Goal: Communication & Community: Answer question/provide support

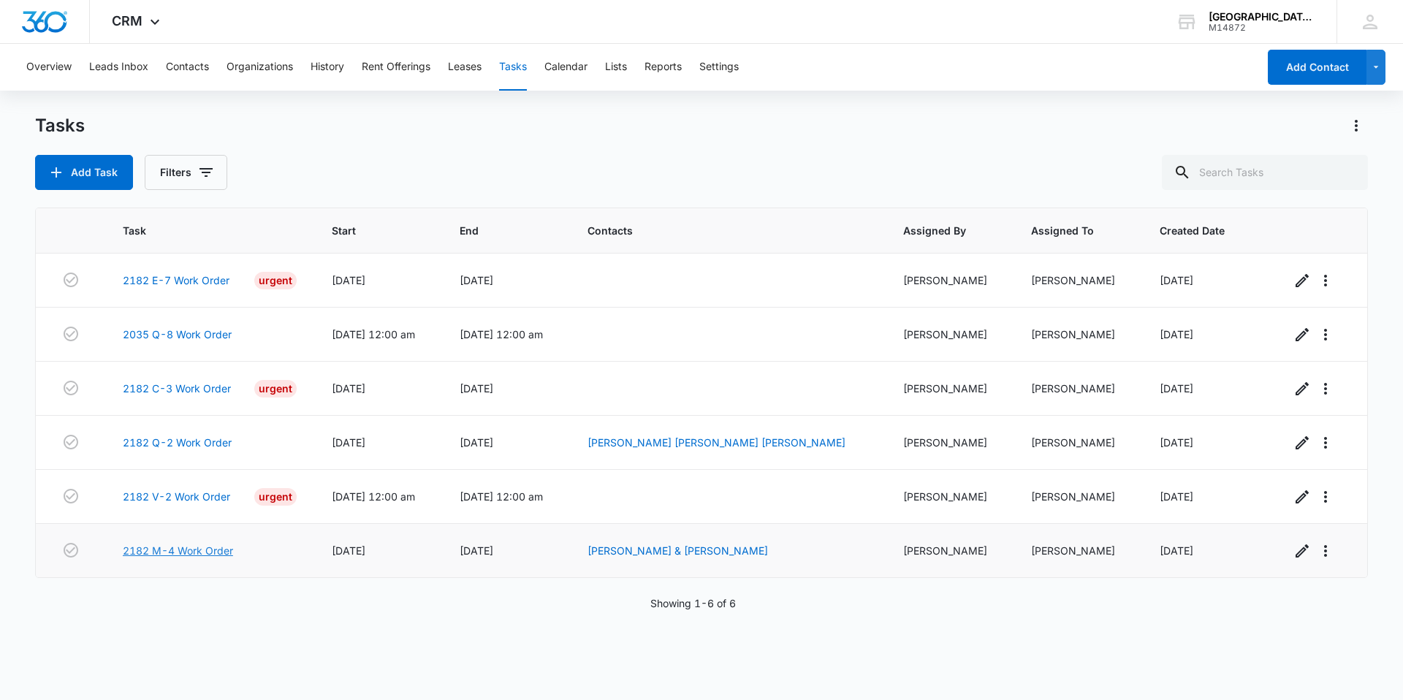
click at [172, 557] on link "2182 M-4 Work Order" at bounding box center [178, 550] width 110 height 15
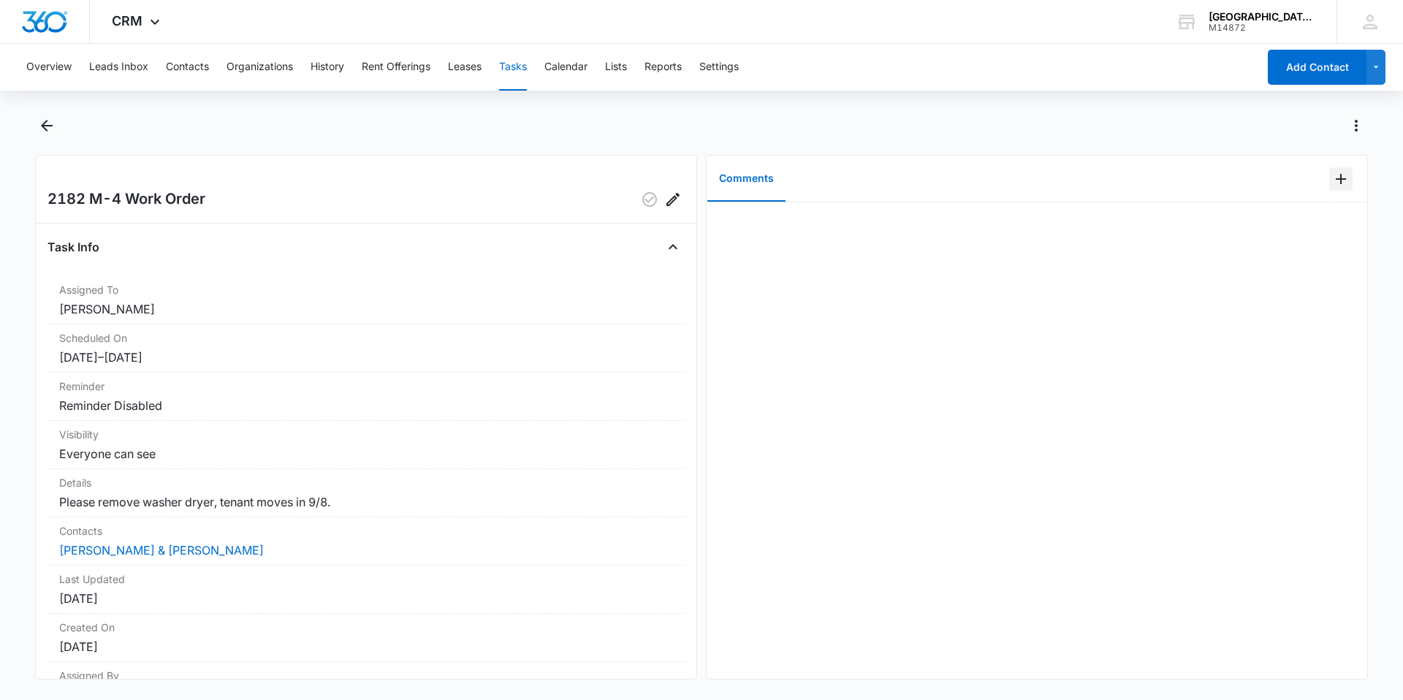
click at [1338, 181] on icon "Add Comment" at bounding box center [1341, 179] width 18 height 18
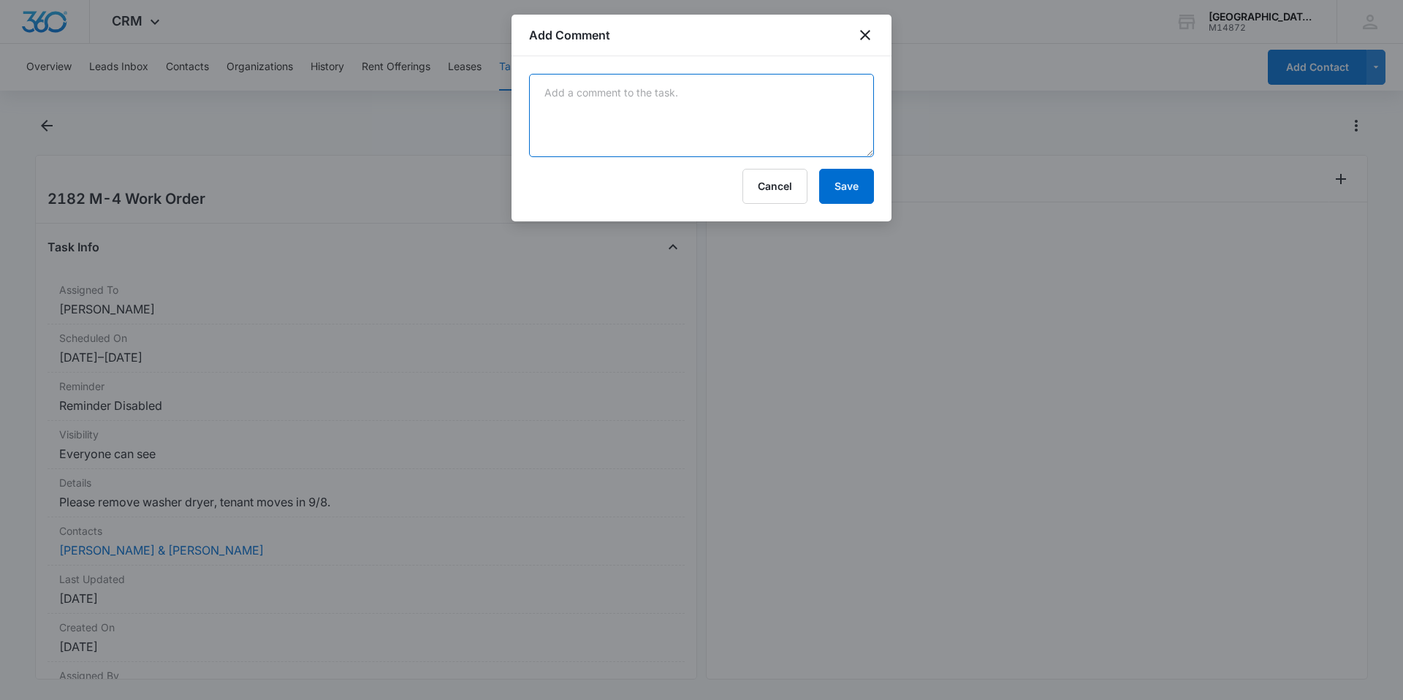
click at [742, 124] on textarea at bounding box center [701, 115] width 345 height 83
type textarea "removed w/d"
click at [837, 192] on button "Save" at bounding box center [846, 186] width 55 height 35
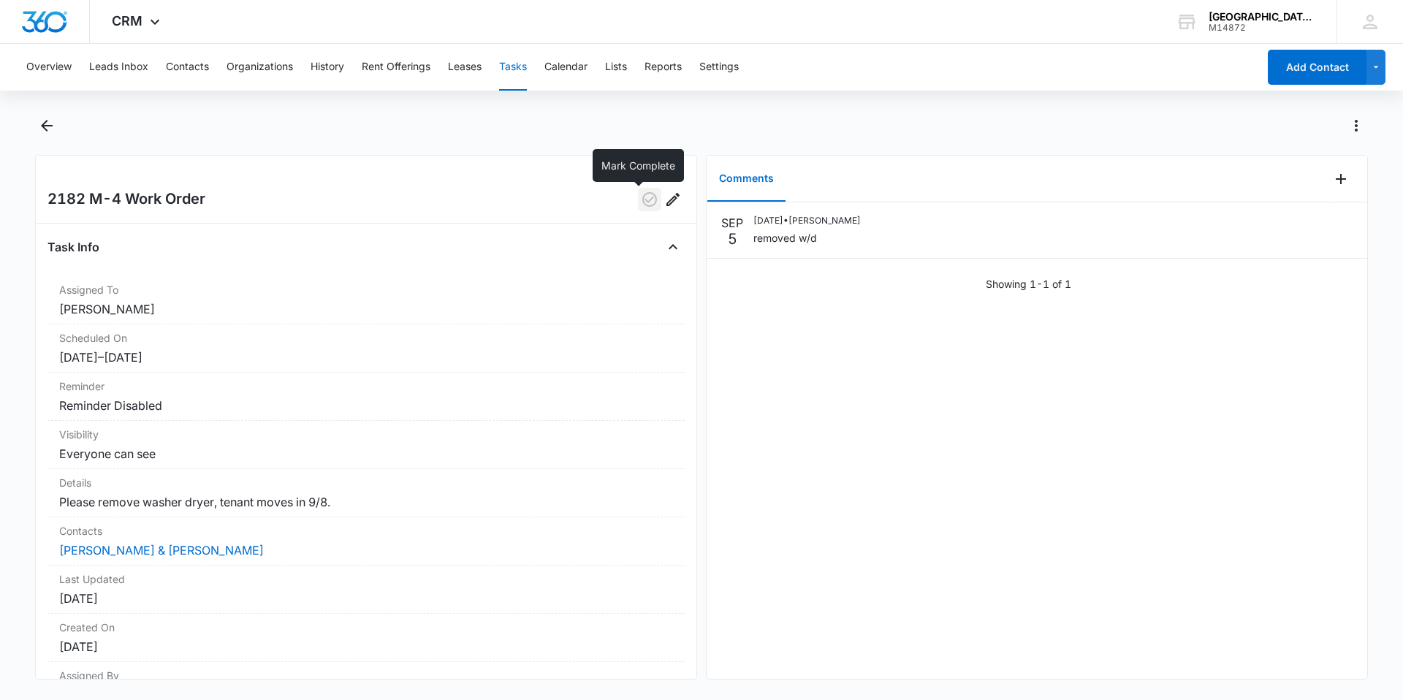
click at [638, 194] on button "button" at bounding box center [649, 199] width 23 height 23
click at [43, 129] on icon "Back" at bounding box center [47, 126] width 18 height 18
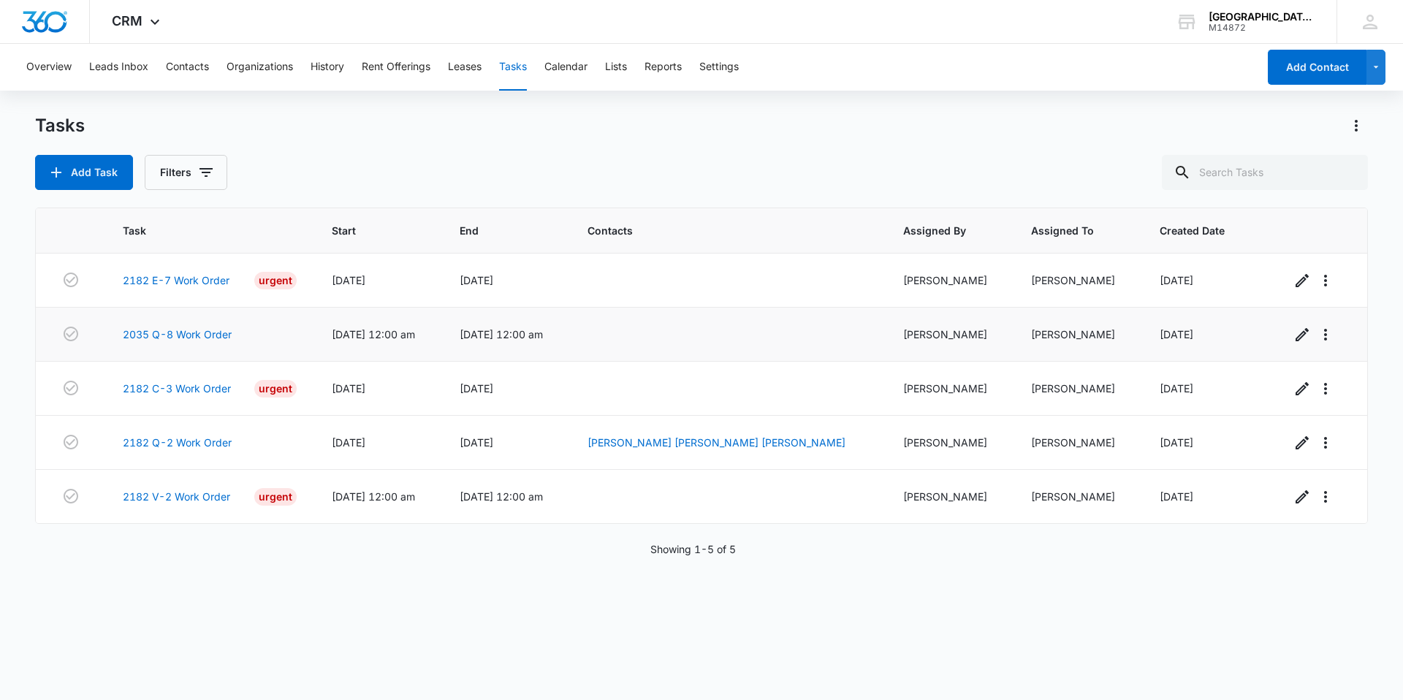
drag, startPoint x: 695, startPoint y: 339, endPoint x: 688, endPoint y: 335, distance: 8.2
drag, startPoint x: 688, startPoint y: 335, endPoint x: 783, endPoint y: 170, distance: 190.5
click at [783, 170] on div "Add Task Filters" at bounding box center [701, 172] width 1333 height 35
drag, startPoint x: 753, startPoint y: 556, endPoint x: 621, endPoint y: 565, distance: 131.8
click at [621, 565] on div "Task Start End Contacts Assigned By Assigned To Created Date 2182 E-7 Work Orde…" at bounding box center [701, 445] width 1333 height 474
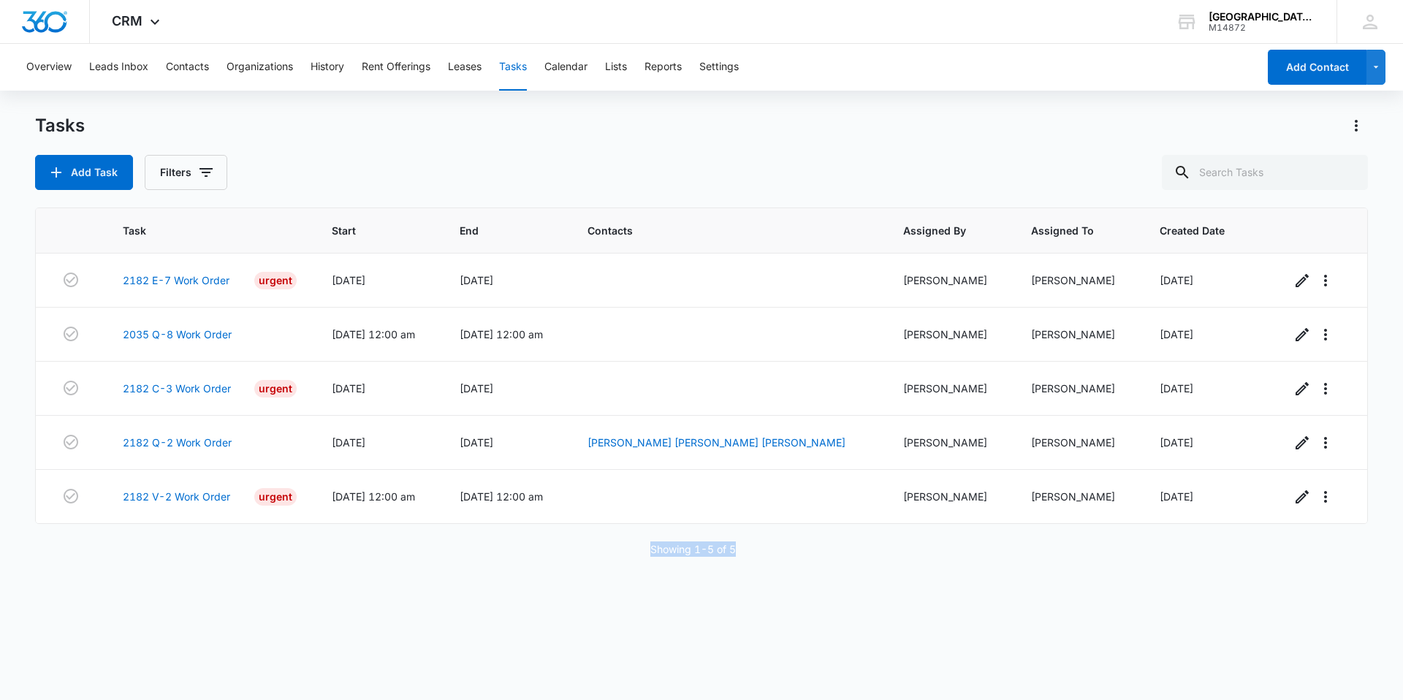
click at [805, 535] on div "Task Start End Contacts Assigned By Assigned To Created Date 2182 E-7 Work Orde…" at bounding box center [701, 445] width 1333 height 474
drag, startPoint x: 764, startPoint y: 558, endPoint x: 601, endPoint y: 567, distance: 163.2
click at [601, 567] on div "Task Start End Contacts Assigned By Assigned To Created Date 2182 E-7 Work Orde…" at bounding box center [701, 445] width 1333 height 474
click at [813, 590] on div "Task Start End Contacts Assigned By Assigned To Created Date 2182 E-7 Work Orde…" at bounding box center [701, 445] width 1333 height 474
click at [813, 592] on div "Task Start End Contacts Assigned By Assigned To Created Date 2182 E-7 Work Orde…" at bounding box center [701, 445] width 1333 height 474
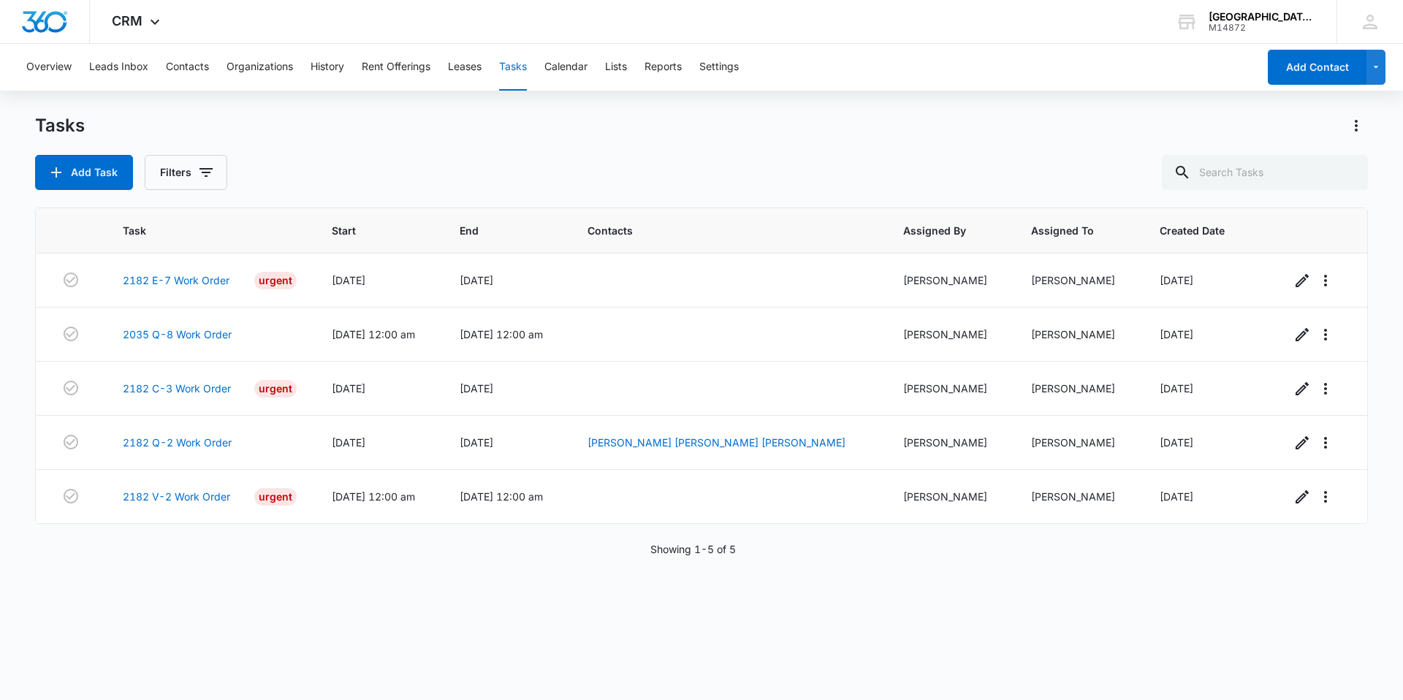
click at [1296, 132] on div "Tasks" at bounding box center [701, 125] width 1333 height 23
click at [471, 61] on button "Leases" at bounding box center [465, 67] width 34 height 47
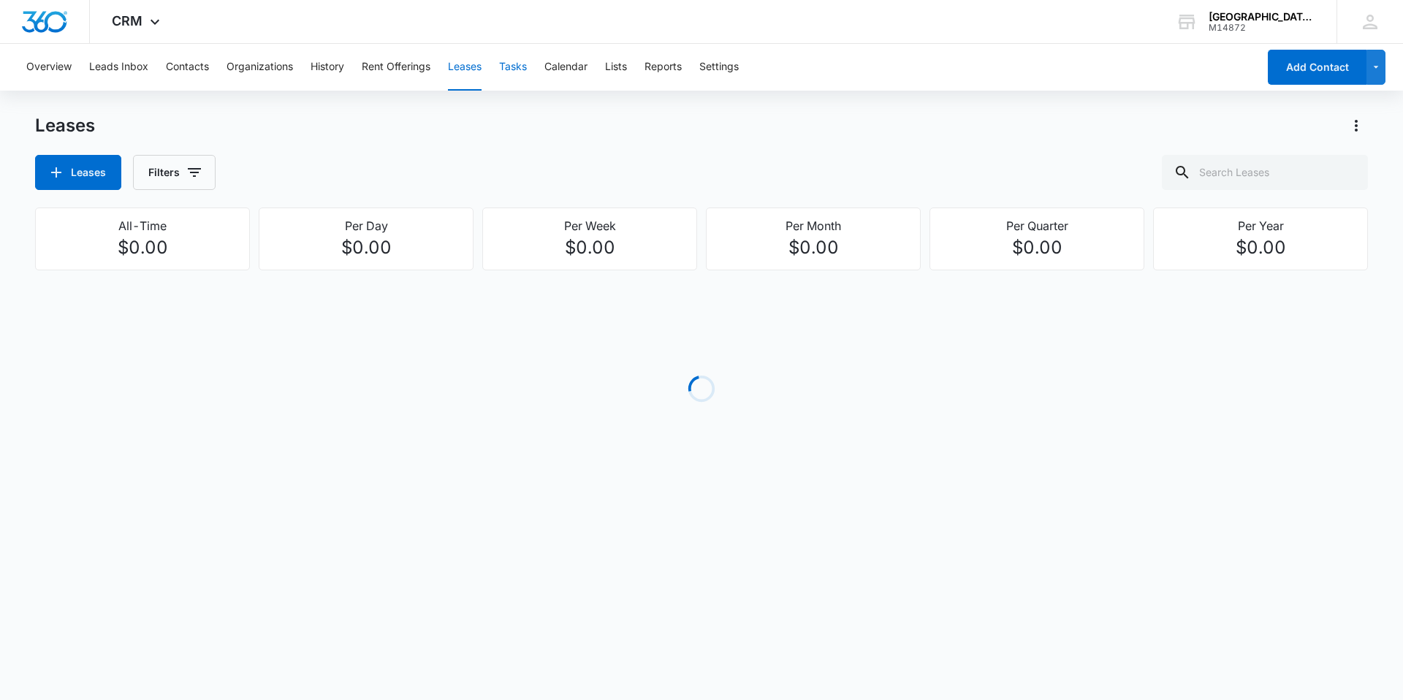
click at [522, 69] on button "Tasks" at bounding box center [513, 67] width 28 height 47
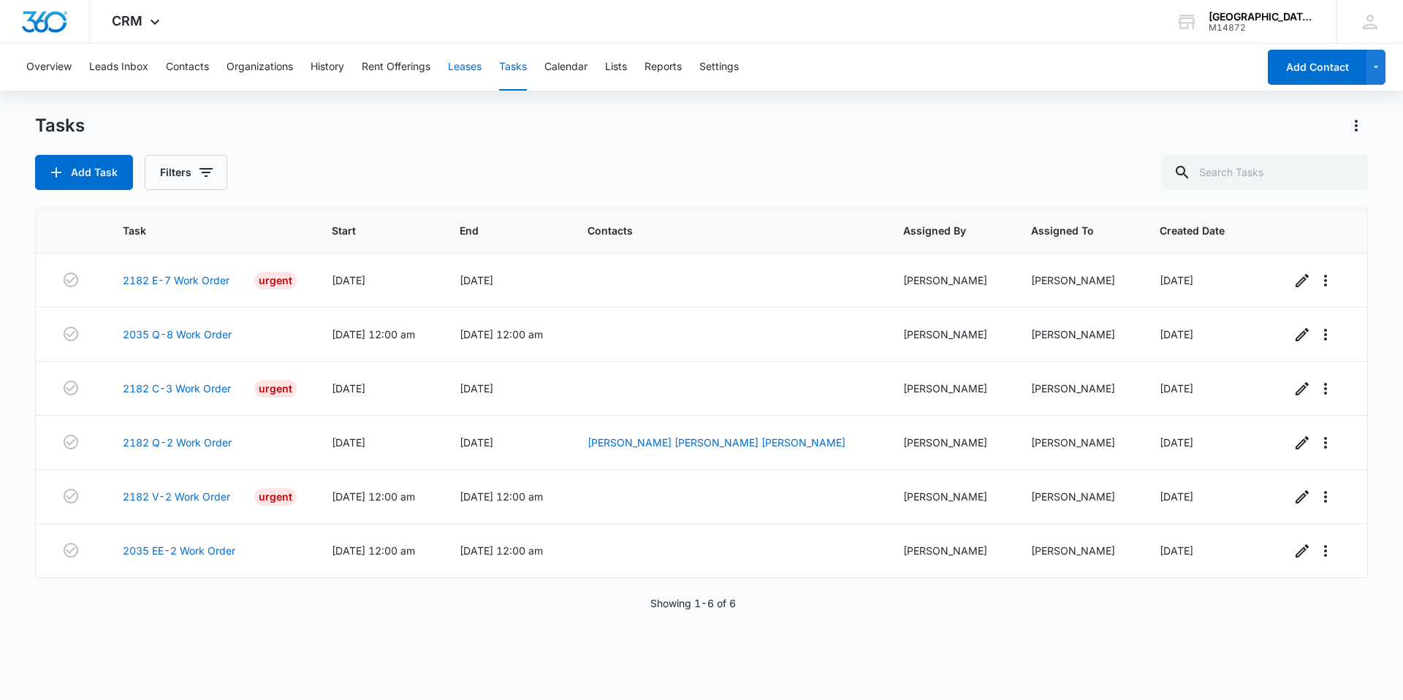
click at [482, 80] on button "Leases" at bounding box center [465, 67] width 34 height 47
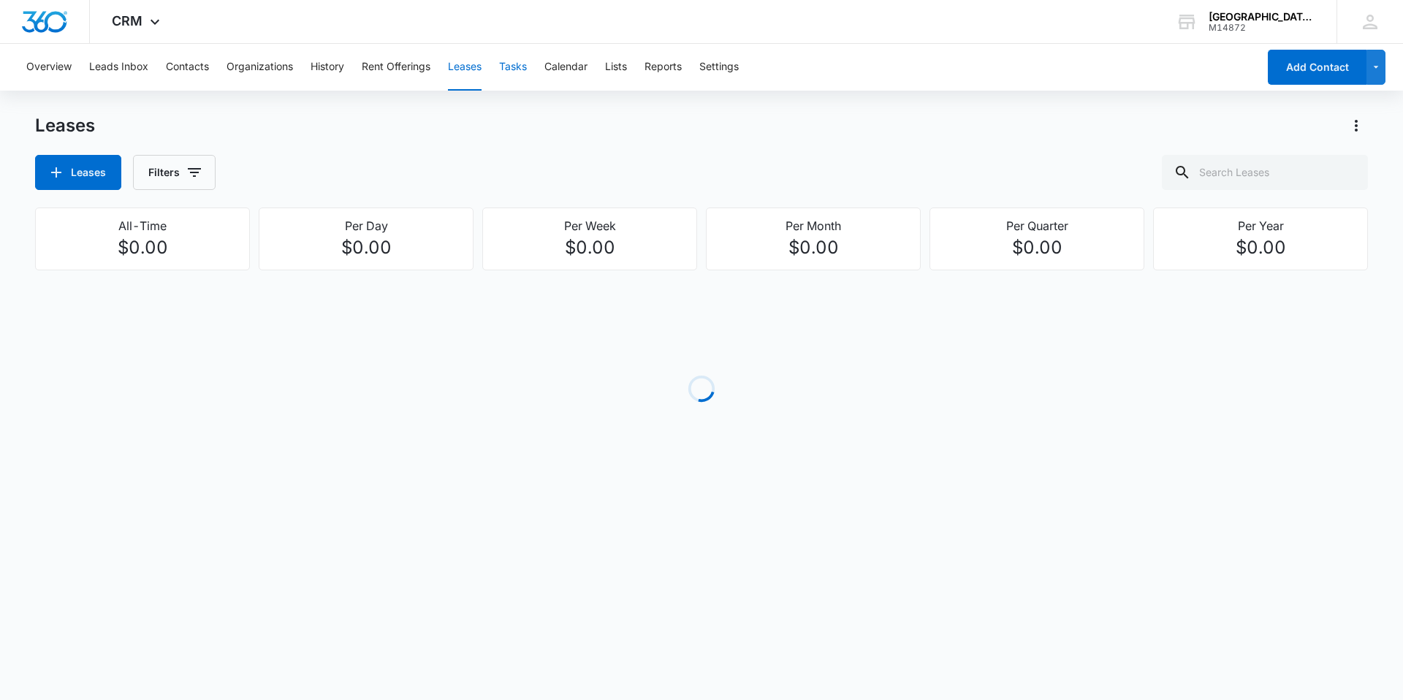
click at [504, 76] on button "Tasks" at bounding box center [513, 67] width 28 height 47
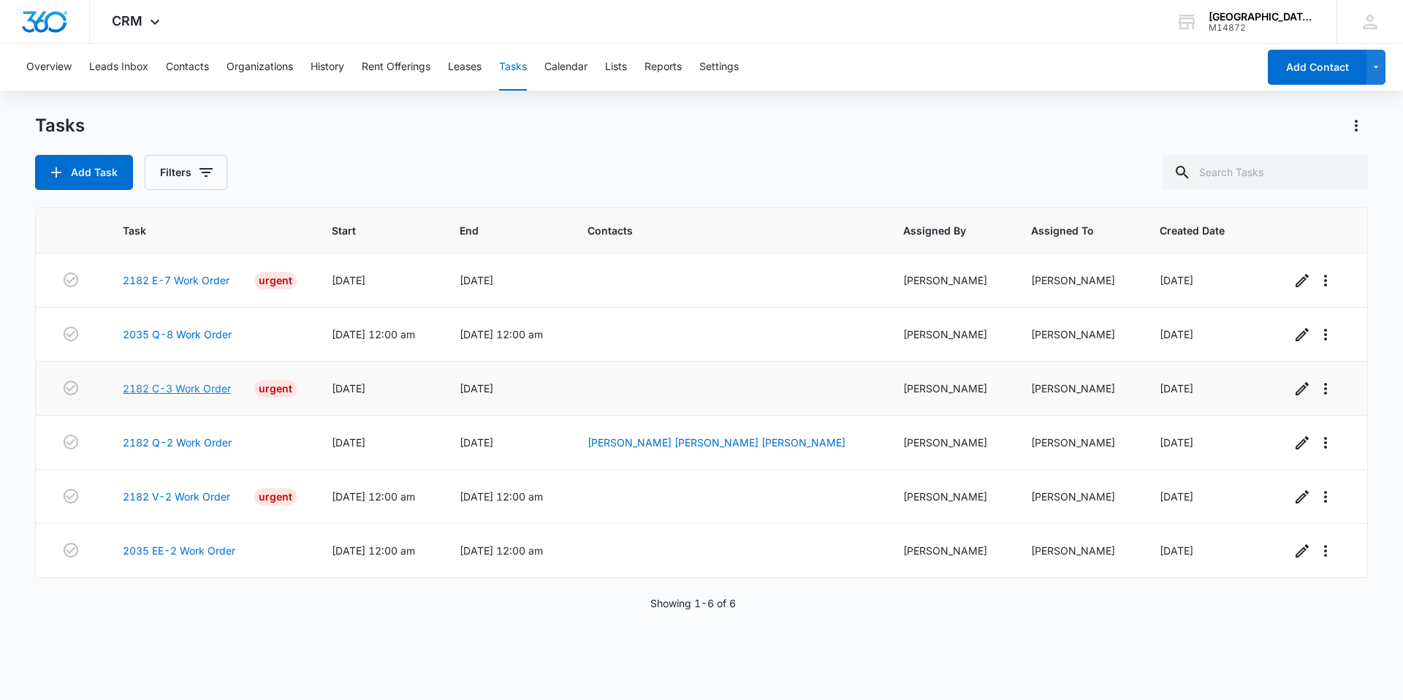
click at [180, 386] on link "2182 C-3 Work Order" at bounding box center [177, 388] width 108 height 15
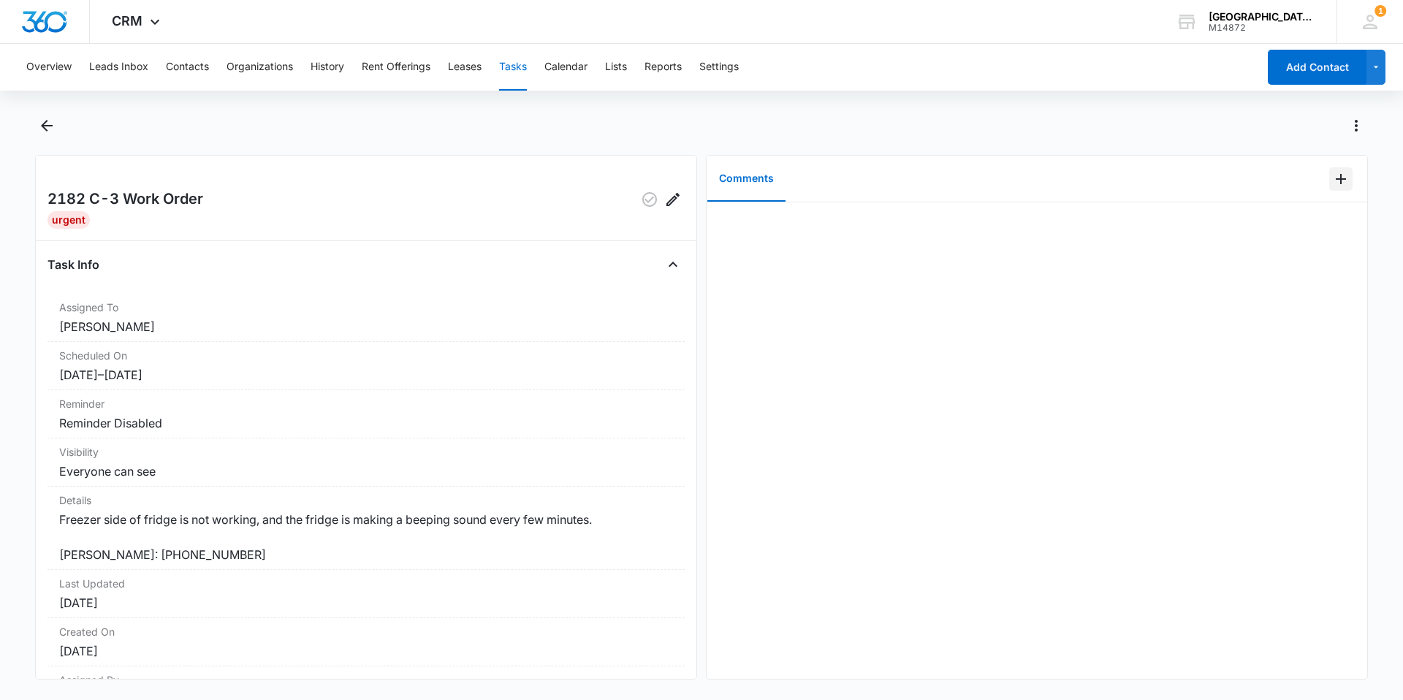
click at [1336, 177] on icon "Add Comment" at bounding box center [1341, 179] width 10 height 10
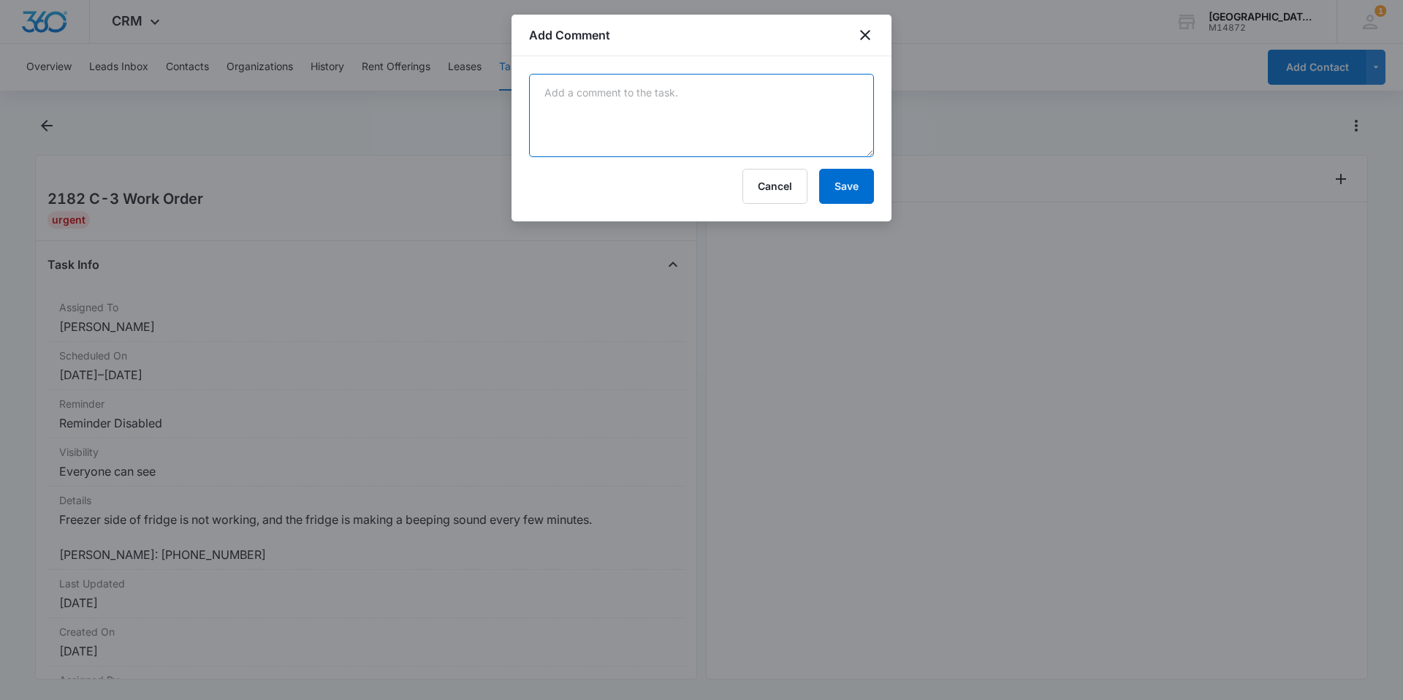
click at [851, 115] on textarea at bounding box center [701, 115] width 345 height 83
type textarea "manweiler fixed this."
click at [837, 181] on button "Save" at bounding box center [846, 186] width 55 height 35
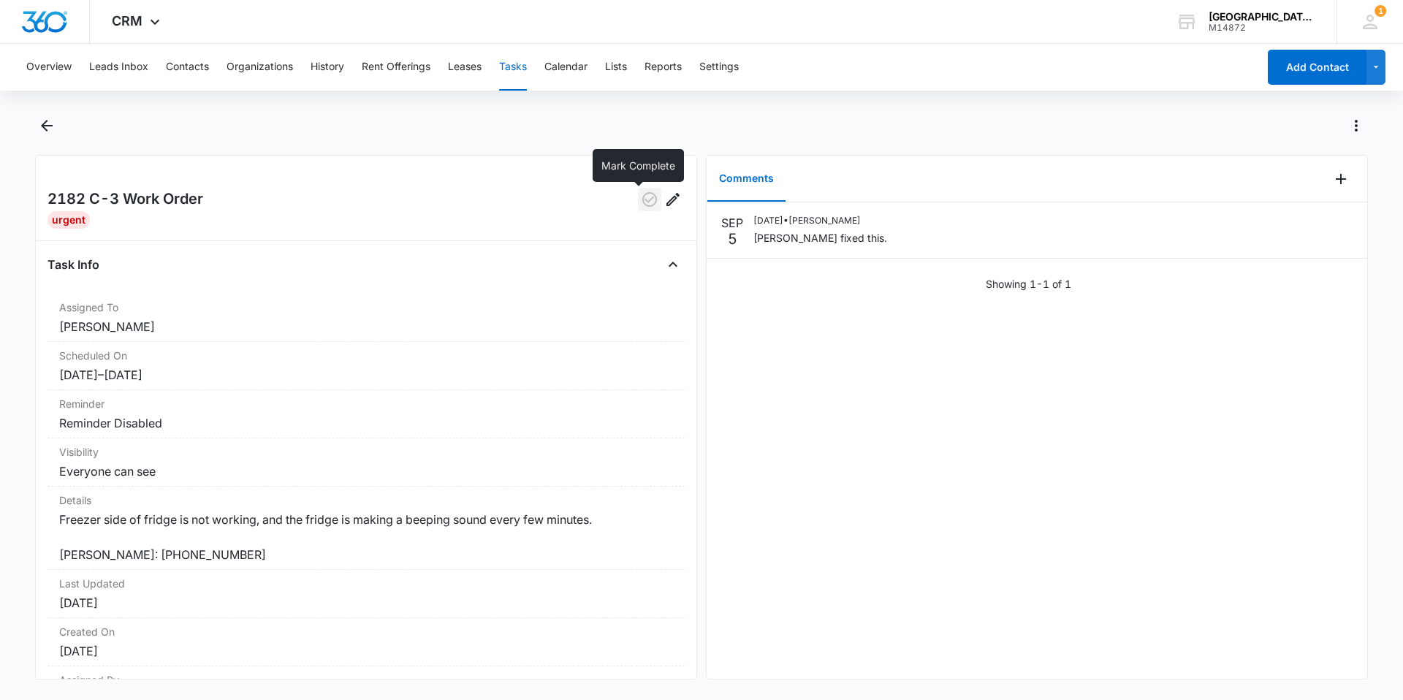
click at [646, 205] on icon "button" at bounding box center [650, 200] width 18 height 18
click at [53, 122] on icon "Back" at bounding box center [47, 126] width 18 height 18
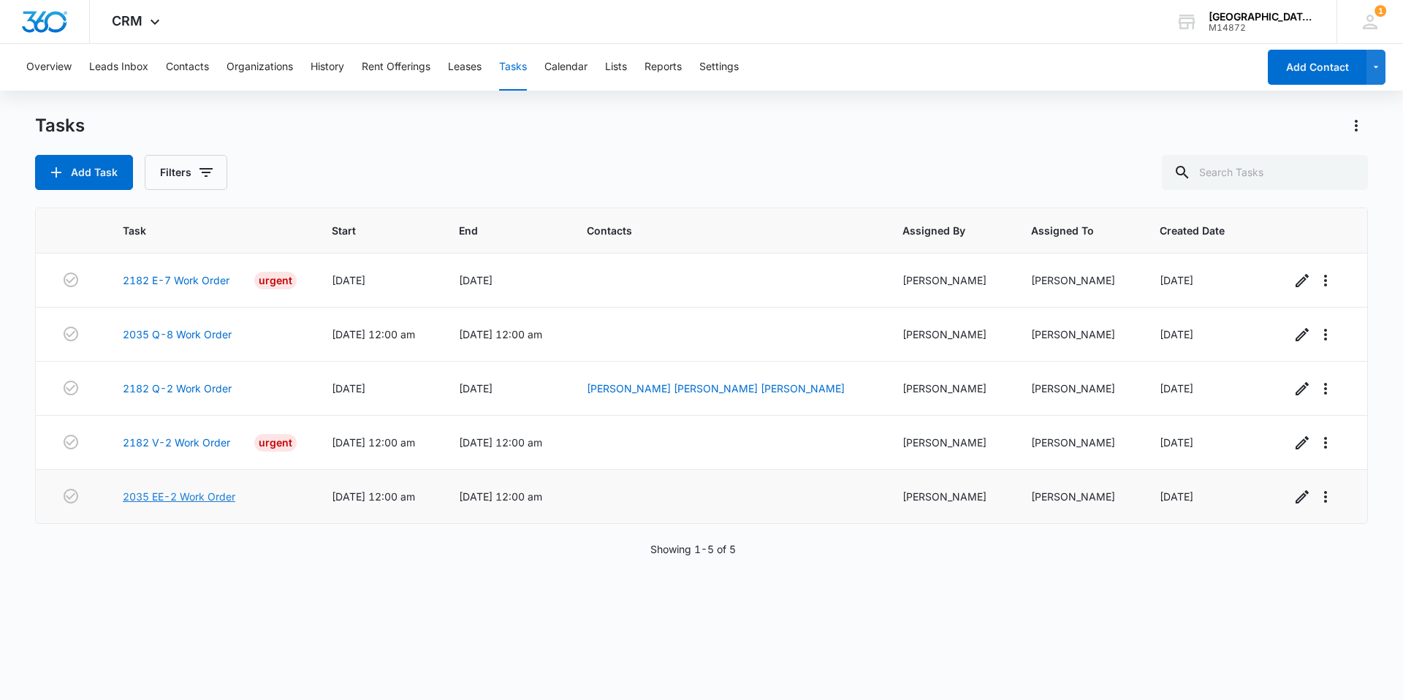
click at [209, 497] on link "2035 EE-2 Work Order" at bounding box center [179, 496] width 113 height 15
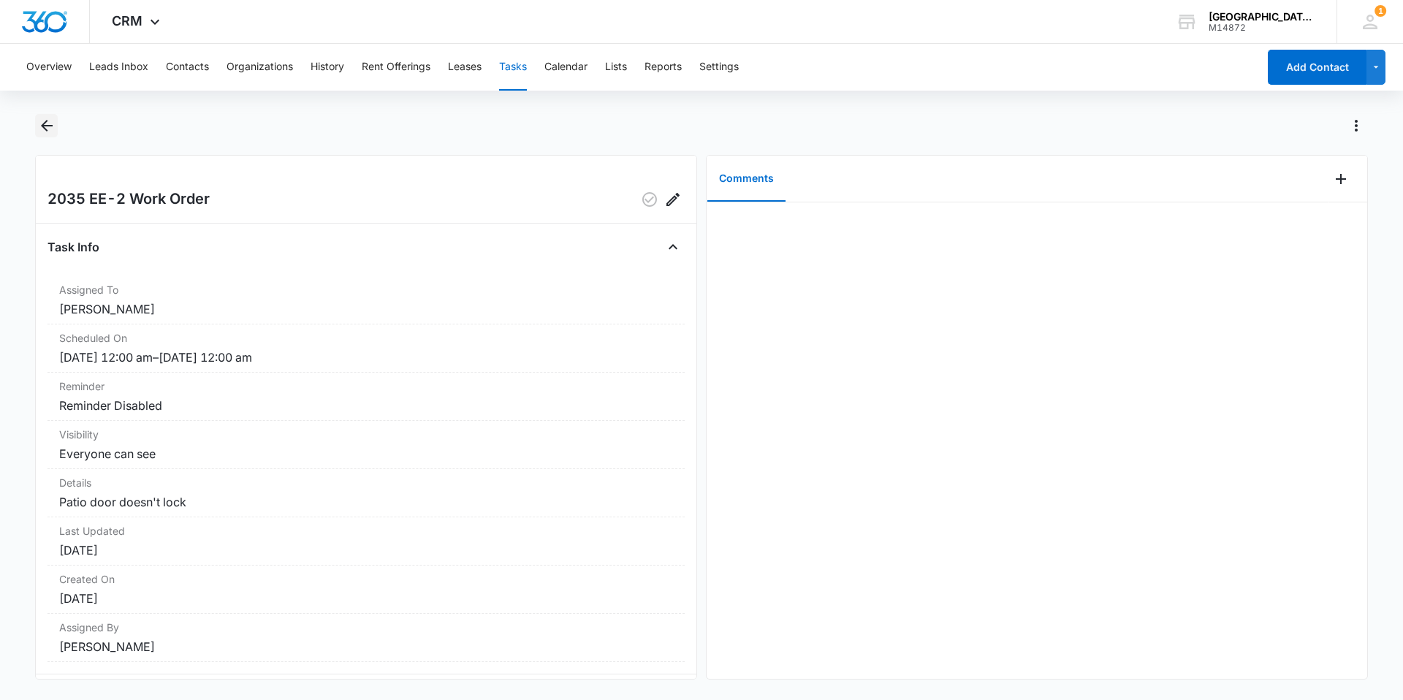
click at [51, 131] on icon "Back" at bounding box center [47, 126] width 18 height 18
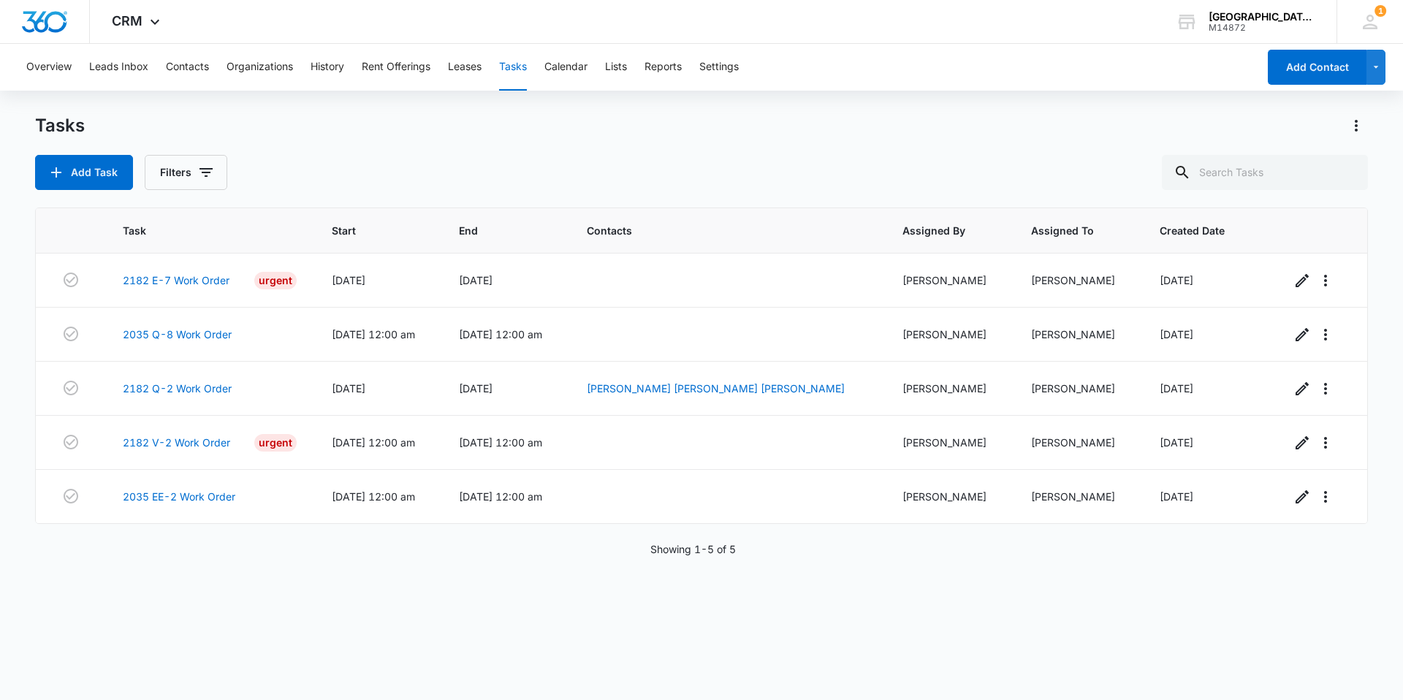
drag, startPoint x: 246, startPoint y: 631, endPoint x: 246, endPoint y: 642, distance: 11.0
click at [246, 631] on div "Task Start End Contacts Assigned By Assigned To Created Date 2182 E-7 Work Orde…" at bounding box center [701, 445] width 1333 height 474
click at [210, 387] on link "2182 Q-2 Work Order" at bounding box center [177, 388] width 109 height 15
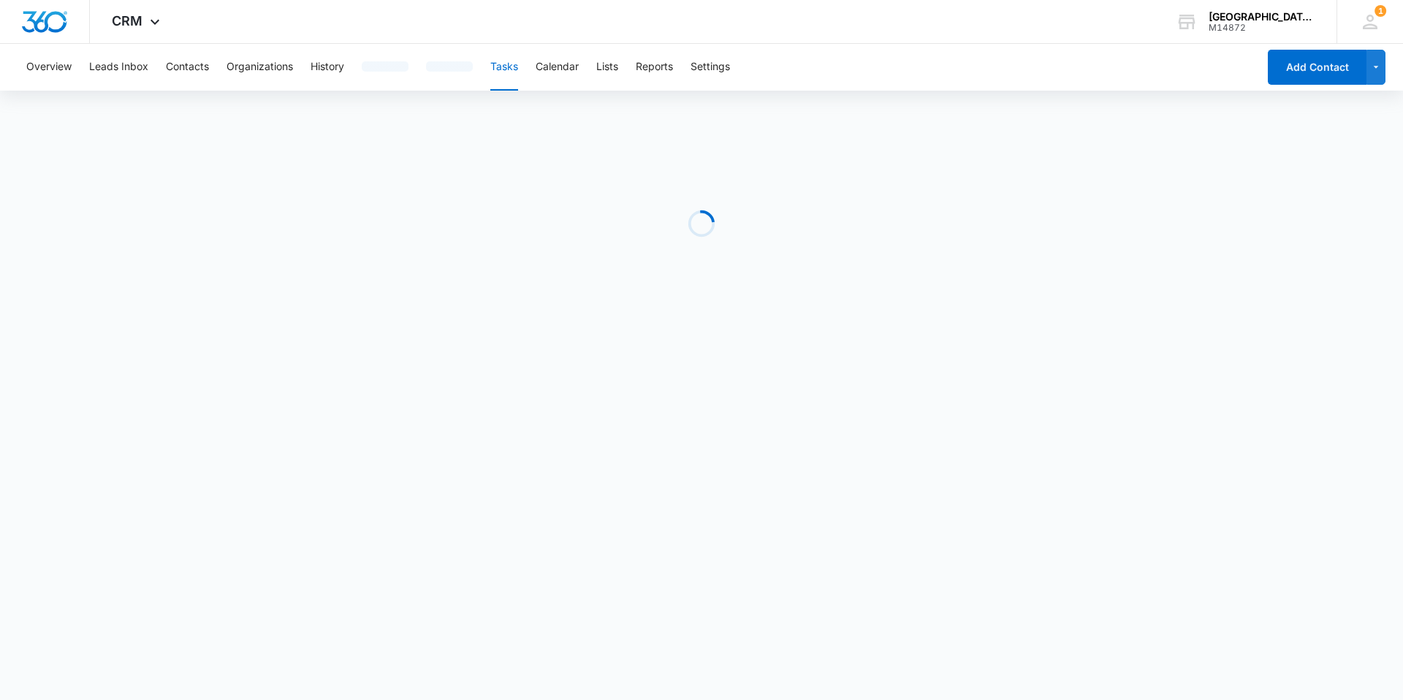
click at [713, 519] on body "CRM Apps Reputation Websites Forms CRM Email Social Content Ads Intelligence Fi…" at bounding box center [701, 350] width 1403 height 700
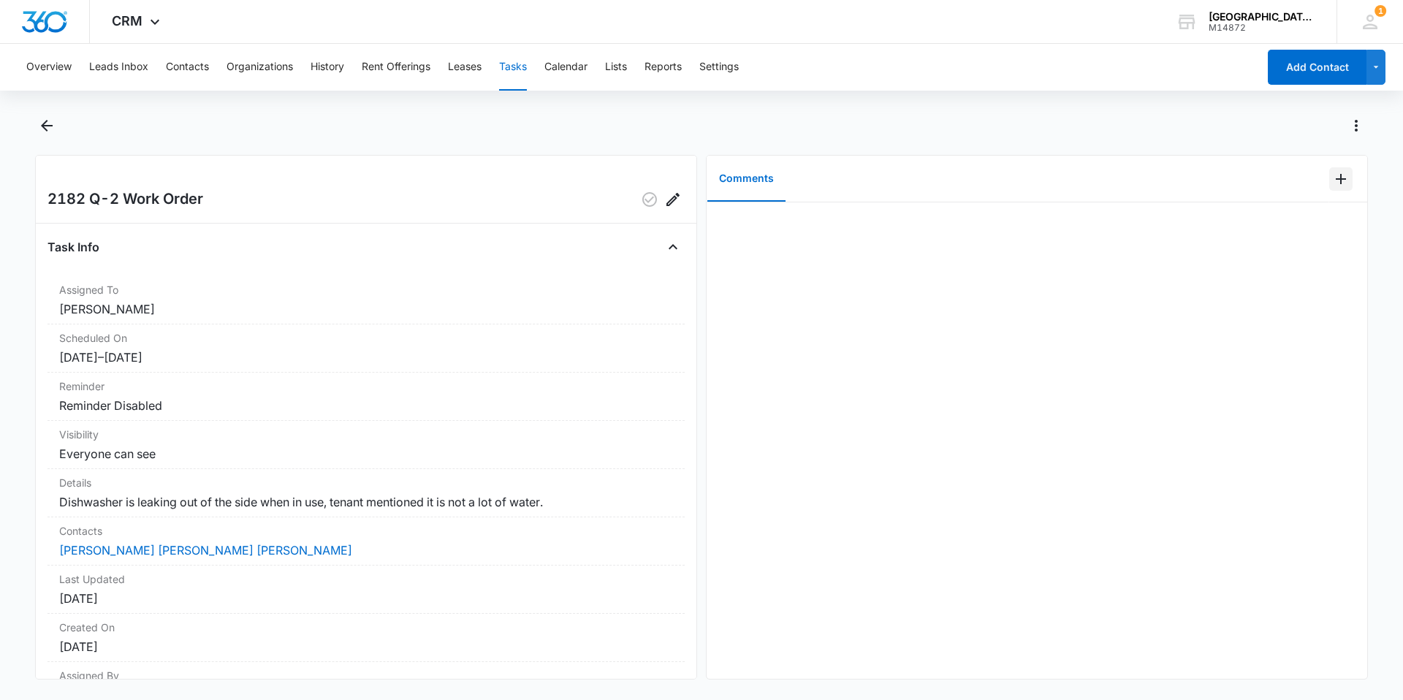
click at [1335, 183] on icon "Add Comment" at bounding box center [1341, 179] width 18 height 18
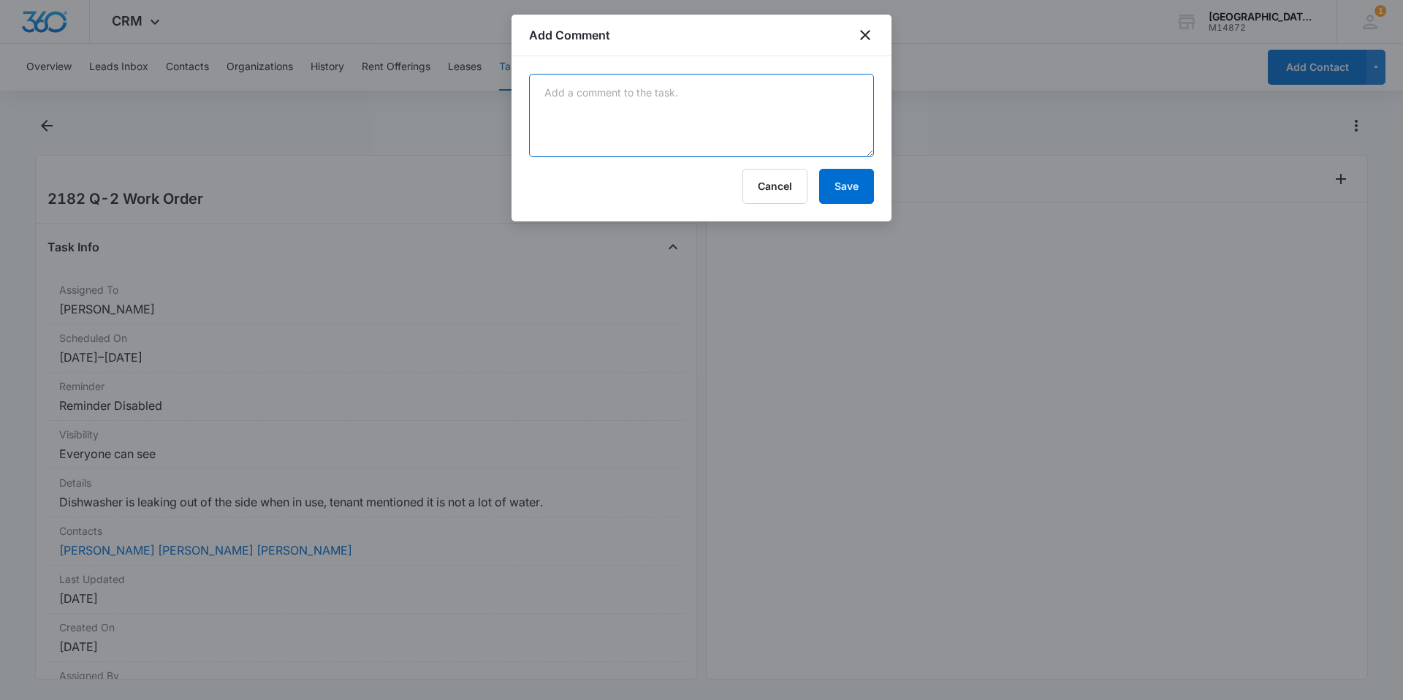
drag, startPoint x: 847, startPoint y: 112, endPoint x: 857, endPoint y: 113, distance: 10.3
click at [850, 110] on textarea at bounding box center [701, 115] width 345 height 83
type textarea "[PERSON_NAME] coming 9/8"
click at [851, 170] on button "Save" at bounding box center [846, 186] width 55 height 35
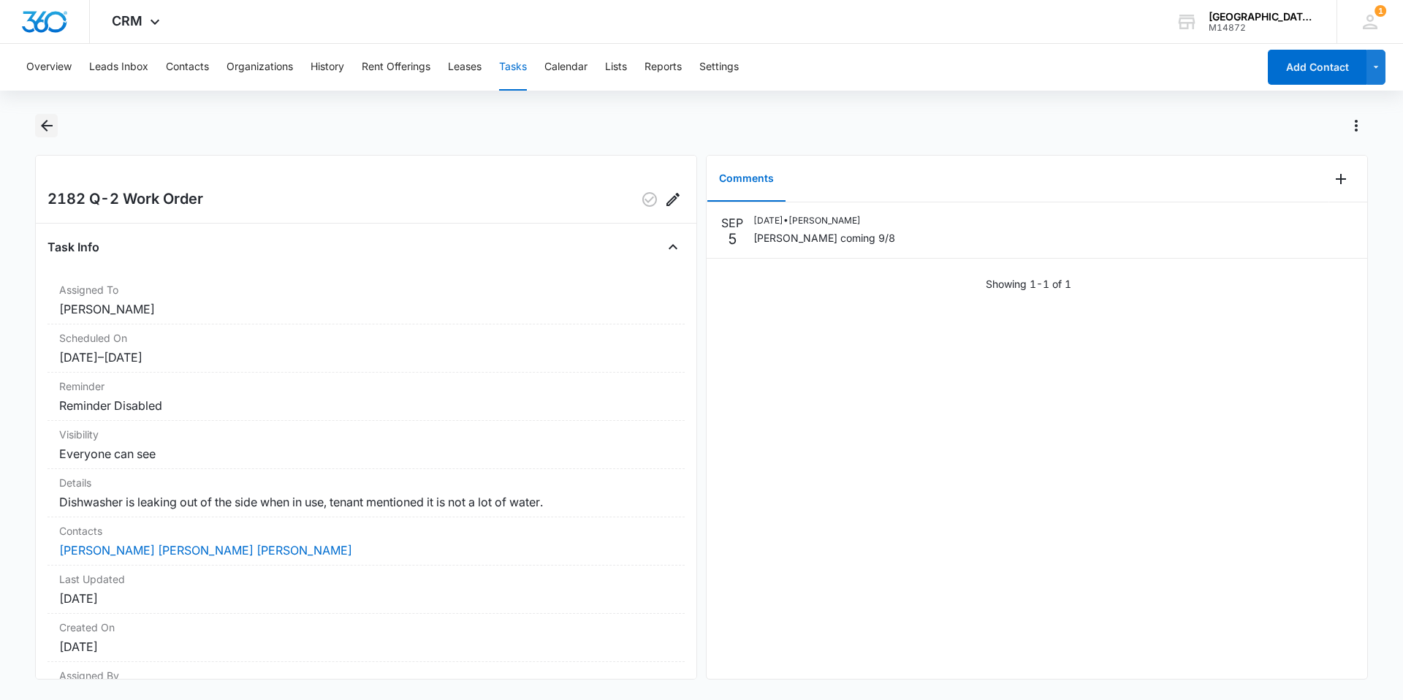
click at [50, 124] on icon "Back" at bounding box center [47, 126] width 18 height 18
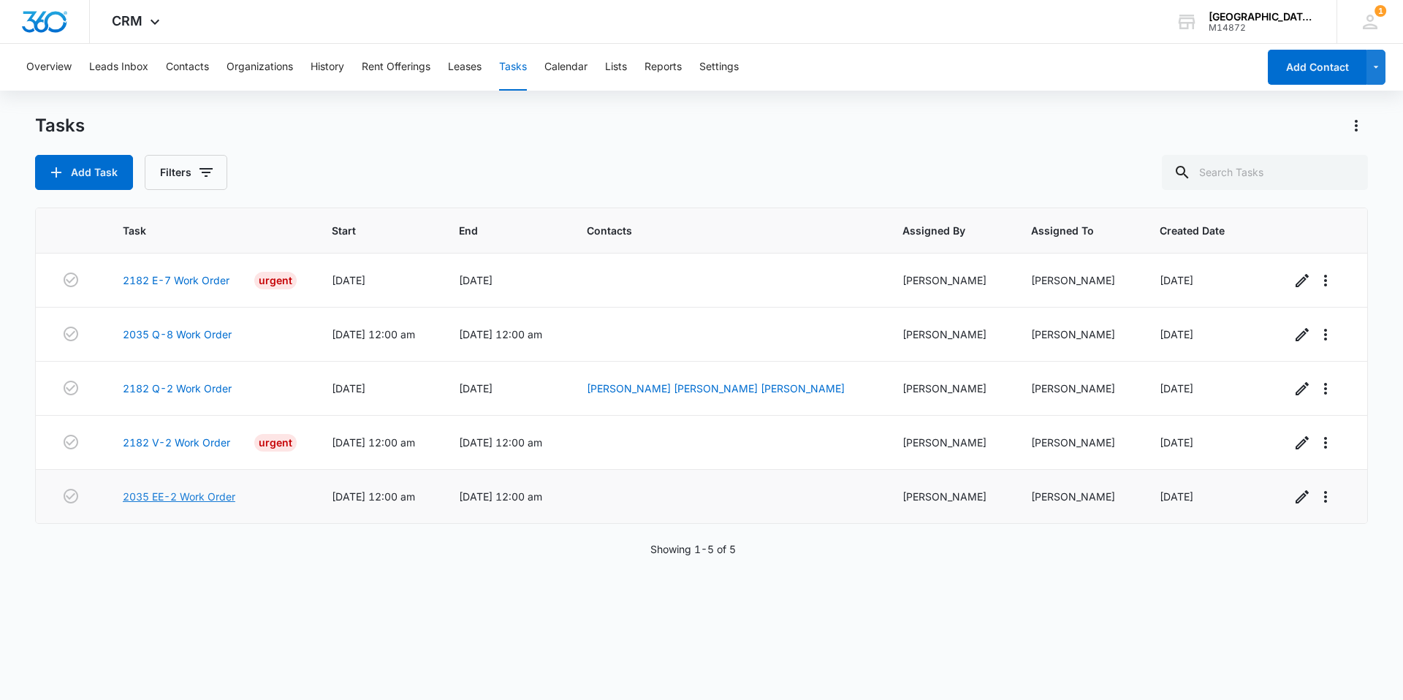
click at [191, 496] on link "2035 EE-2 Work Order" at bounding box center [179, 496] width 113 height 15
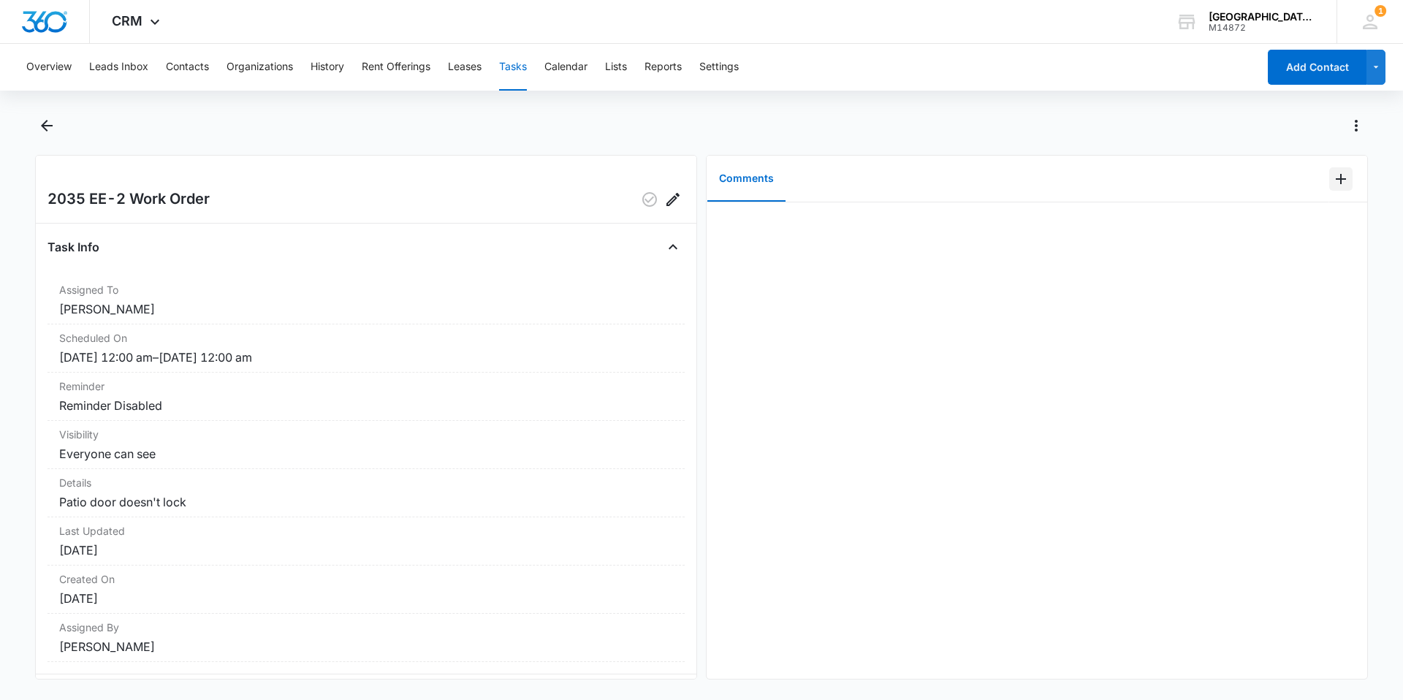
click at [1332, 184] on icon "Add Comment" at bounding box center [1341, 179] width 18 height 18
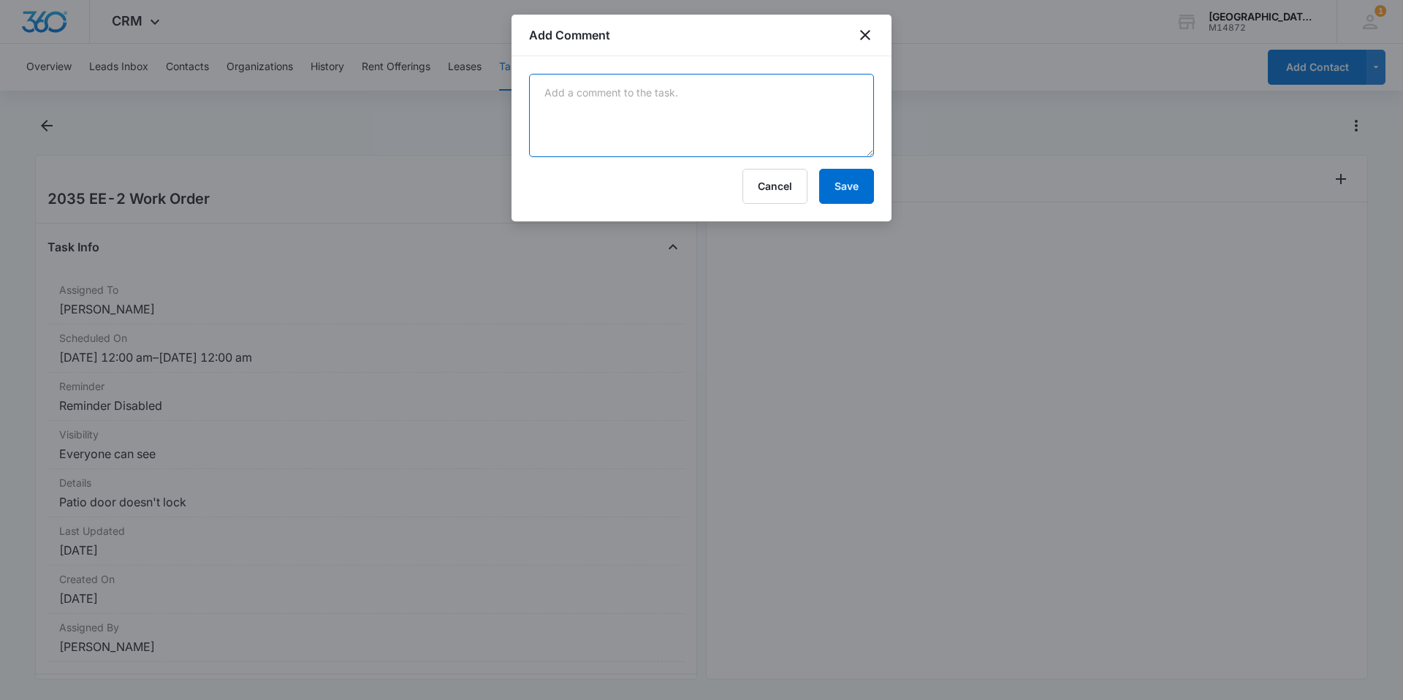
click at [809, 109] on textarea at bounding box center [701, 115] width 345 height 83
type textarea "fixed patio lock"
click at [840, 186] on button "Save" at bounding box center [846, 186] width 55 height 35
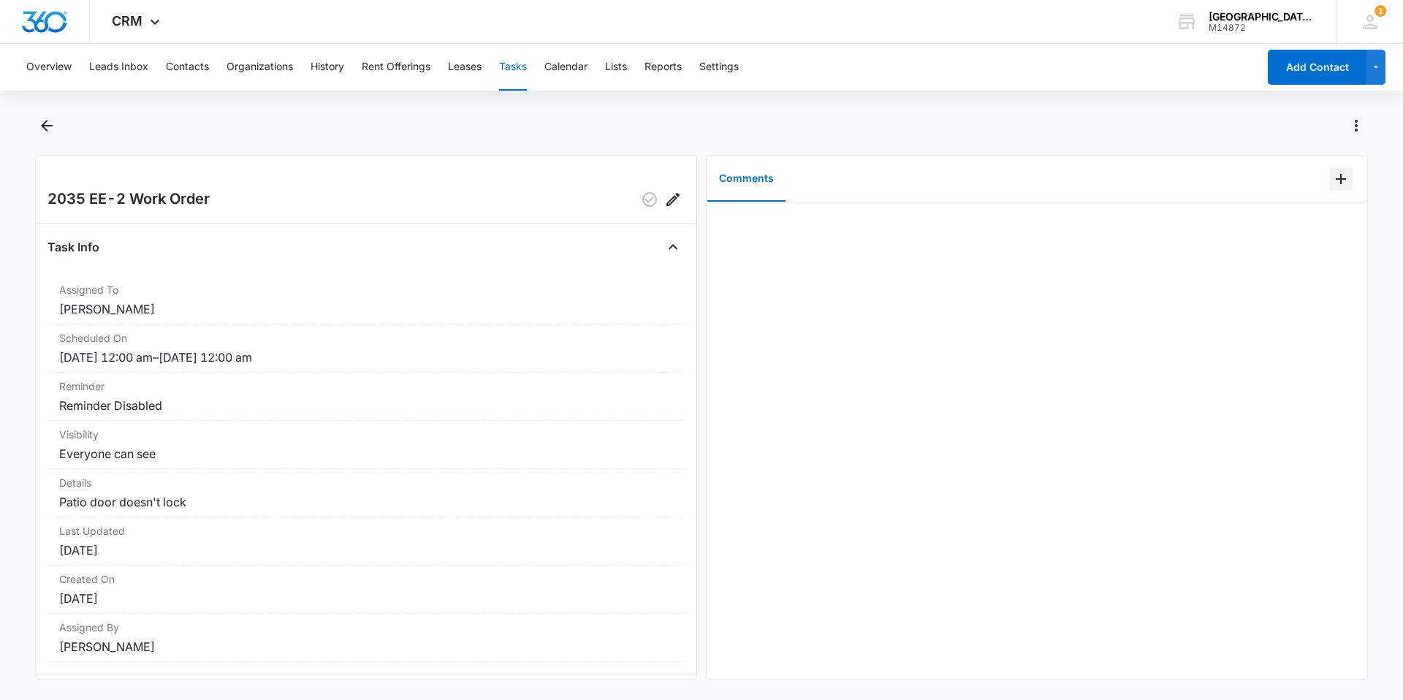
drag, startPoint x: 840, startPoint y: 186, endPoint x: 740, endPoint y: 329, distance: 174.2
click at [642, 205] on icon "button" at bounding box center [649, 199] width 15 height 15
click at [49, 126] on icon "Back" at bounding box center [47, 126] width 12 height 12
